Goal: Navigation & Orientation: Find specific page/section

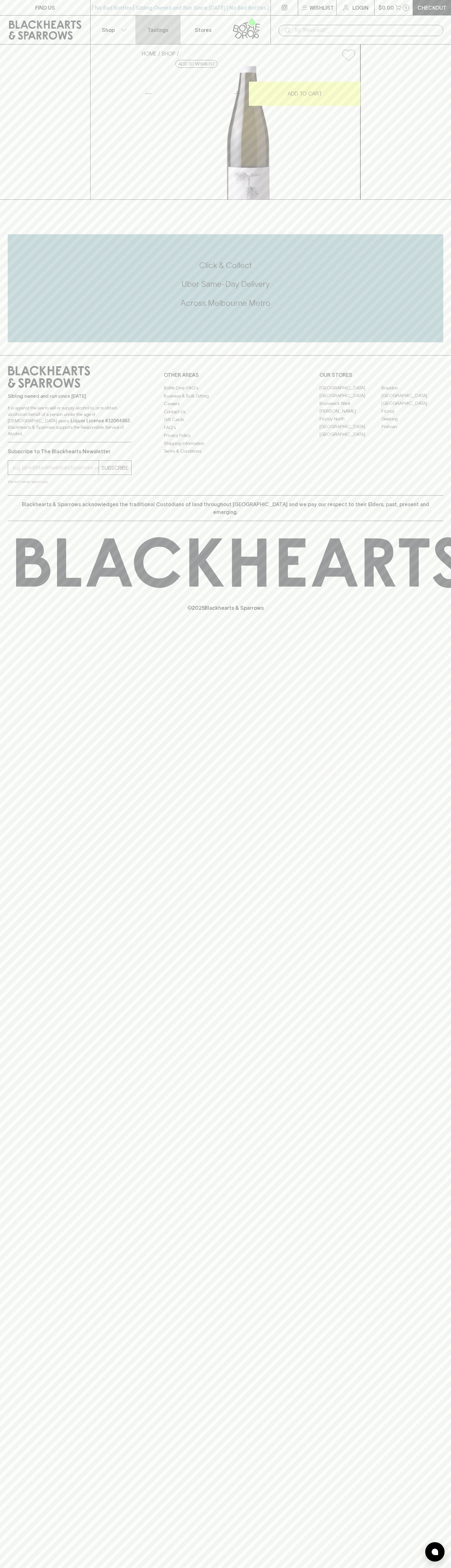
click at [157, 32] on p "Tastings" at bounding box center [158, 30] width 21 height 8
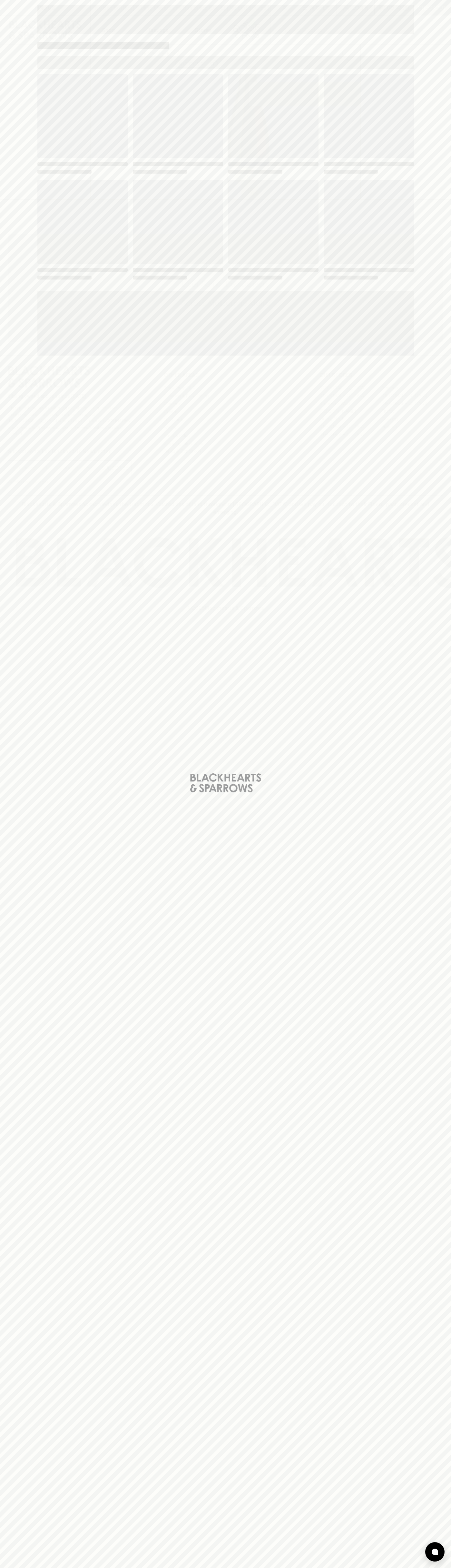
click at [445, 746] on div "Loading" at bounding box center [225, 784] width 451 height 1568
click at [30, 1567] on html "FIND US | No Bad Bottles | Sibling Owned and Run Since [DATE] | No Bad Bottles …" at bounding box center [225, 784] width 451 height 1568
click at [12, 1366] on div "Loading" at bounding box center [225, 784] width 451 height 1568
